Goal: Use online tool/utility

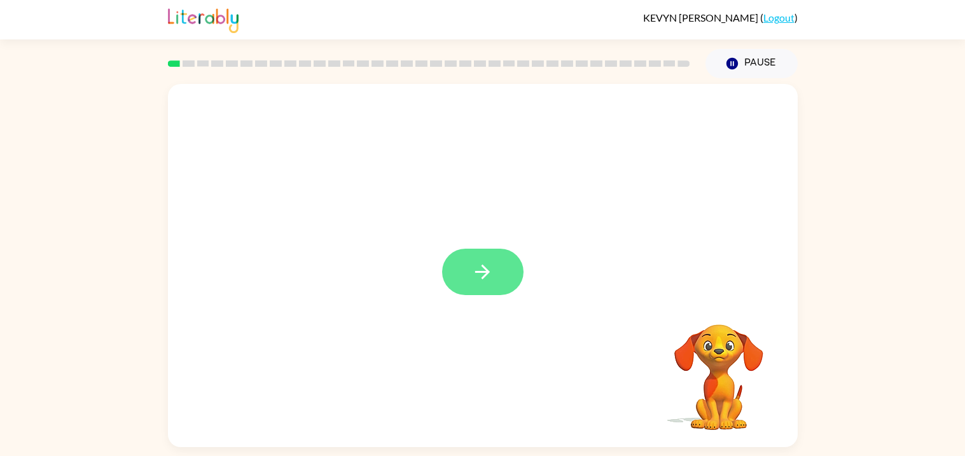
click at [466, 293] on button "button" at bounding box center [482, 272] width 81 height 46
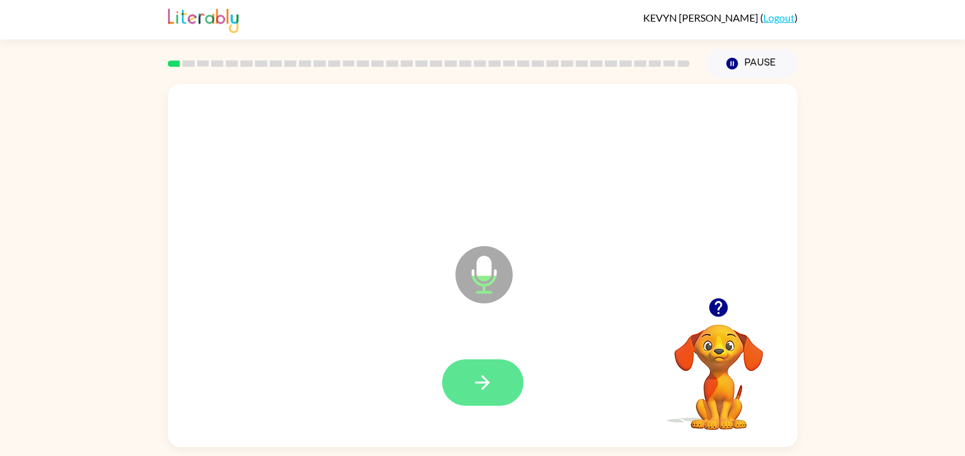
click at [475, 380] on icon "button" at bounding box center [482, 383] width 22 height 22
click at [462, 389] on button "button" at bounding box center [482, 382] width 81 height 46
click at [480, 400] on button "button" at bounding box center [482, 382] width 81 height 46
click at [468, 380] on button "button" at bounding box center [482, 382] width 81 height 46
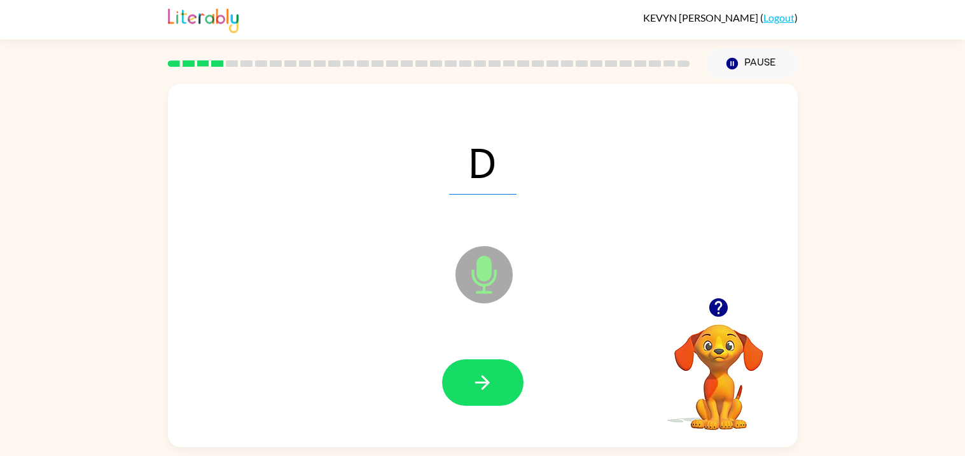
click at [468, 391] on button "button" at bounding box center [482, 382] width 81 height 46
click at [468, 387] on div at bounding box center [482, 382] width 81 height 46
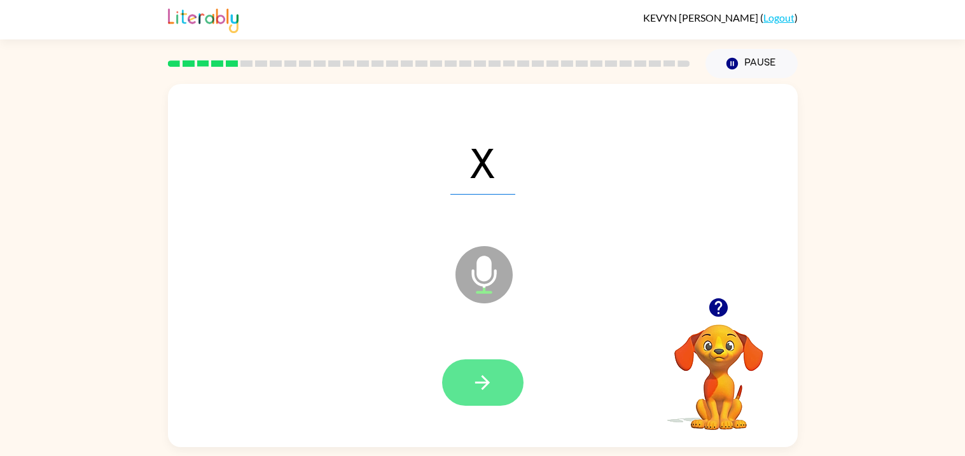
click at [478, 384] on icon "button" at bounding box center [482, 383] width 22 height 22
click at [475, 388] on icon "button" at bounding box center [482, 383] width 22 height 22
click at [467, 393] on button "button" at bounding box center [482, 382] width 81 height 46
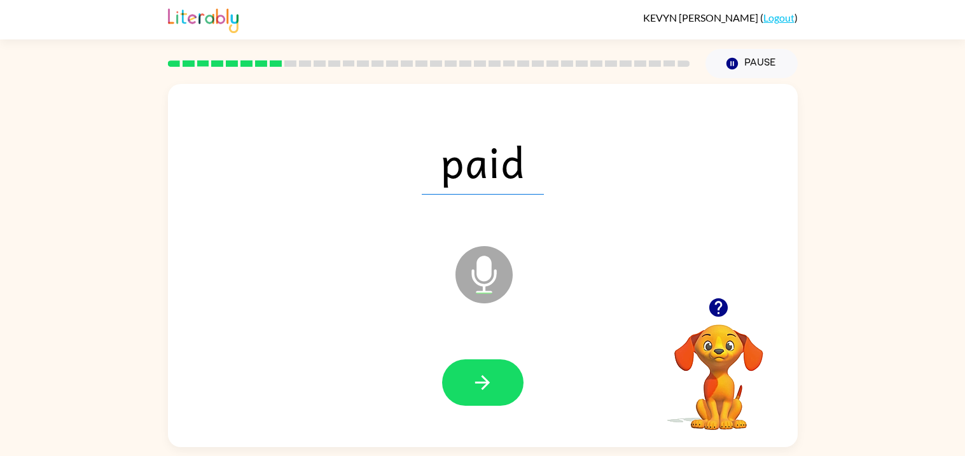
click at [708, 317] on icon "button" at bounding box center [718, 307] width 22 height 22
click at [713, 317] on icon "button" at bounding box center [718, 307] width 22 height 22
click at [472, 398] on button "button" at bounding box center [482, 382] width 81 height 46
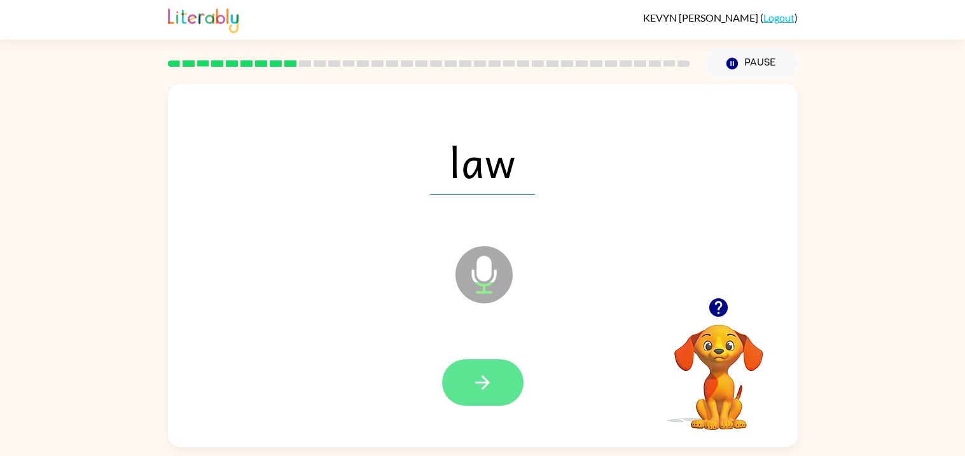
click at [505, 362] on button "button" at bounding box center [482, 382] width 81 height 46
click at [494, 403] on button "button" at bounding box center [482, 382] width 81 height 46
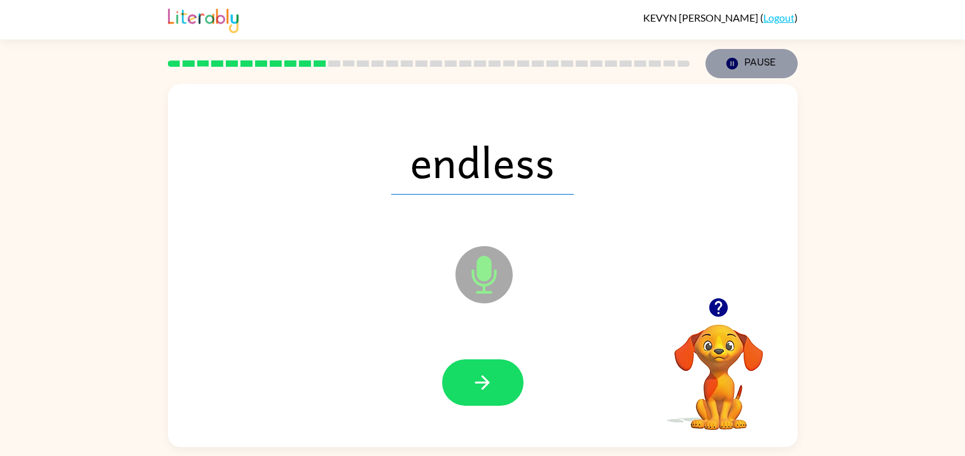
click at [739, 63] on button "Pause Pause" at bounding box center [752, 63] width 92 height 29
